Goal: Task Accomplishment & Management: Use online tool/utility

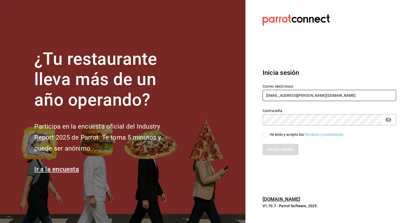
click at [203, 95] on input "[EMAIL_ADDRESS][PERSON_NAME][DOMAIN_NAME]" at bounding box center [330, 95] width 134 height 11
click at [203, 95] on input "@grupocosteno.com" at bounding box center [330, 95] width 134 height 11
click at [203, 119] on icon "passwordField" at bounding box center [388, 120] width 6 height 6
type input "@grupocostevictor.wisserno.com"
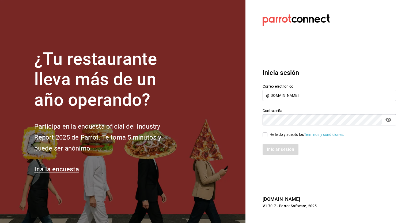
click at [203, 136] on input "He leído y acepto los Términos y condiciones." at bounding box center [265, 135] width 5 height 5
checkbox input "true"
click at [203, 151] on button "Iniciar sesión" at bounding box center [281, 149] width 36 height 11
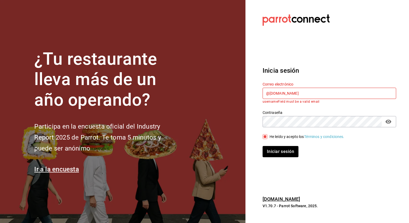
click at [203, 93] on input "@grupocostevictor.wisserno.com" at bounding box center [330, 93] width 134 height 11
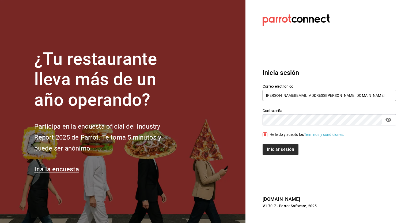
type input "victor.wisser@grupocosteno.com"
click at [203, 148] on button "Iniciar sesión" at bounding box center [281, 149] width 36 height 11
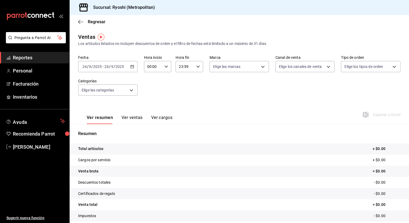
click at [165, 68] on icon "button" at bounding box center [166, 67] width 4 height 4
click at [150, 99] on span "05" at bounding box center [150, 97] width 5 height 4
type input "05:00"
click at [197, 67] on div at bounding box center [204, 111] width 409 height 223
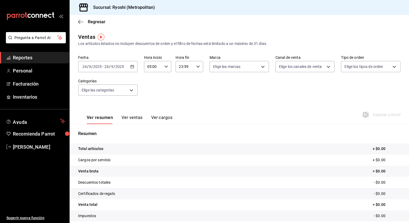
click at [197, 67] on icon "button" at bounding box center [198, 67] width 4 height 4
click at [180, 100] on button "04" at bounding box center [182, 96] width 12 height 11
type input "04:59"
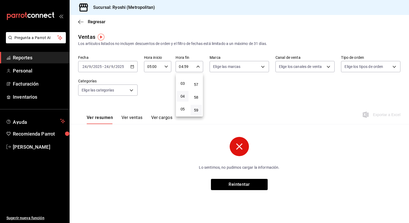
click at [133, 67] on div at bounding box center [204, 111] width 409 height 223
click at [133, 67] on icon "button" at bounding box center [132, 67] width 4 height 4
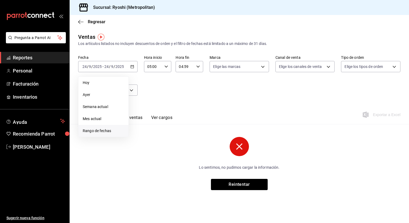
click at [105, 129] on span "Rango de fechas" at bounding box center [104, 131] width 42 height 6
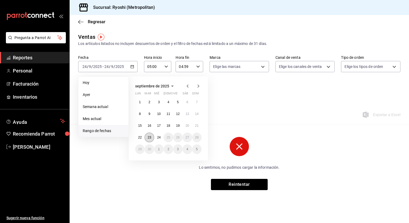
click at [149, 137] on abbr "23" at bounding box center [149, 138] width 3 height 4
click at [157, 138] on abbr "24" at bounding box center [158, 138] width 3 height 4
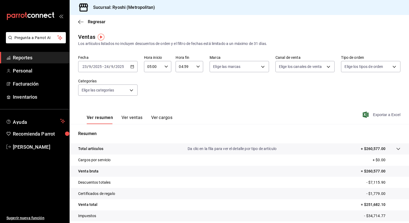
click at [380, 116] on span "Exportar a Excel" at bounding box center [382, 115] width 37 height 6
click at [196, 98] on div "Fecha [DATE] [DATE] - [DATE] [DATE] Hora inicio 05:00 Hora inicio Hora fin 04:5…" at bounding box center [239, 78] width 322 height 47
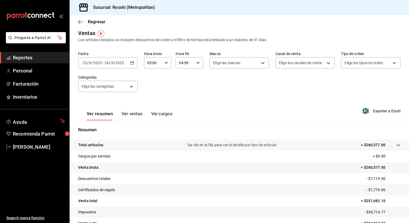
scroll to position [3, 0]
click at [93, 21] on span "Regresar" at bounding box center [97, 21] width 18 height 5
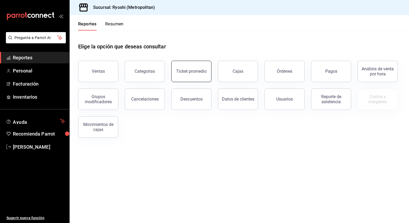
click at [196, 71] on div "Ticket promedio" at bounding box center [191, 71] width 31 height 5
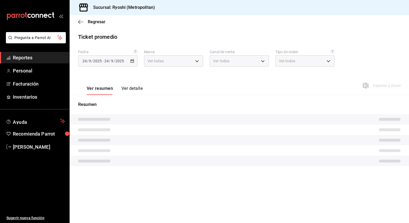
type input "afd8f7e0-6441-4225-b079-3ecb6f1759bb,a0f13850-a6cf-4674-87cd-ec670d2b59b9"
type input "PARROT,UBER_EATS,RAPPI,DIDI_FOOD,ONLINE"
type input "66739285-5da5-466b-8cb0-407c1ed0a2c8,c0a0eaab-5666-47ab-bb2c-041c46edcfe4,3fb15…"
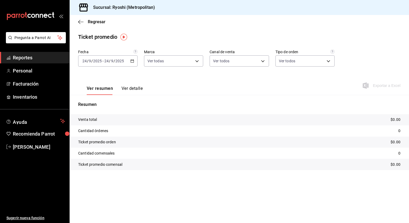
click at [132, 61] on icon "button" at bounding box center [132, 61] width 4 height 4
click at [104, 125] on span "Rango de fechas" at bounding box center [104, 126] width 42 height 6
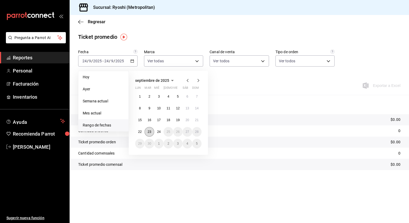
click at [150, 133] on abbr "23" at bounding box center [149, 132] width 3 height 4
